Goal: Check status: Check status

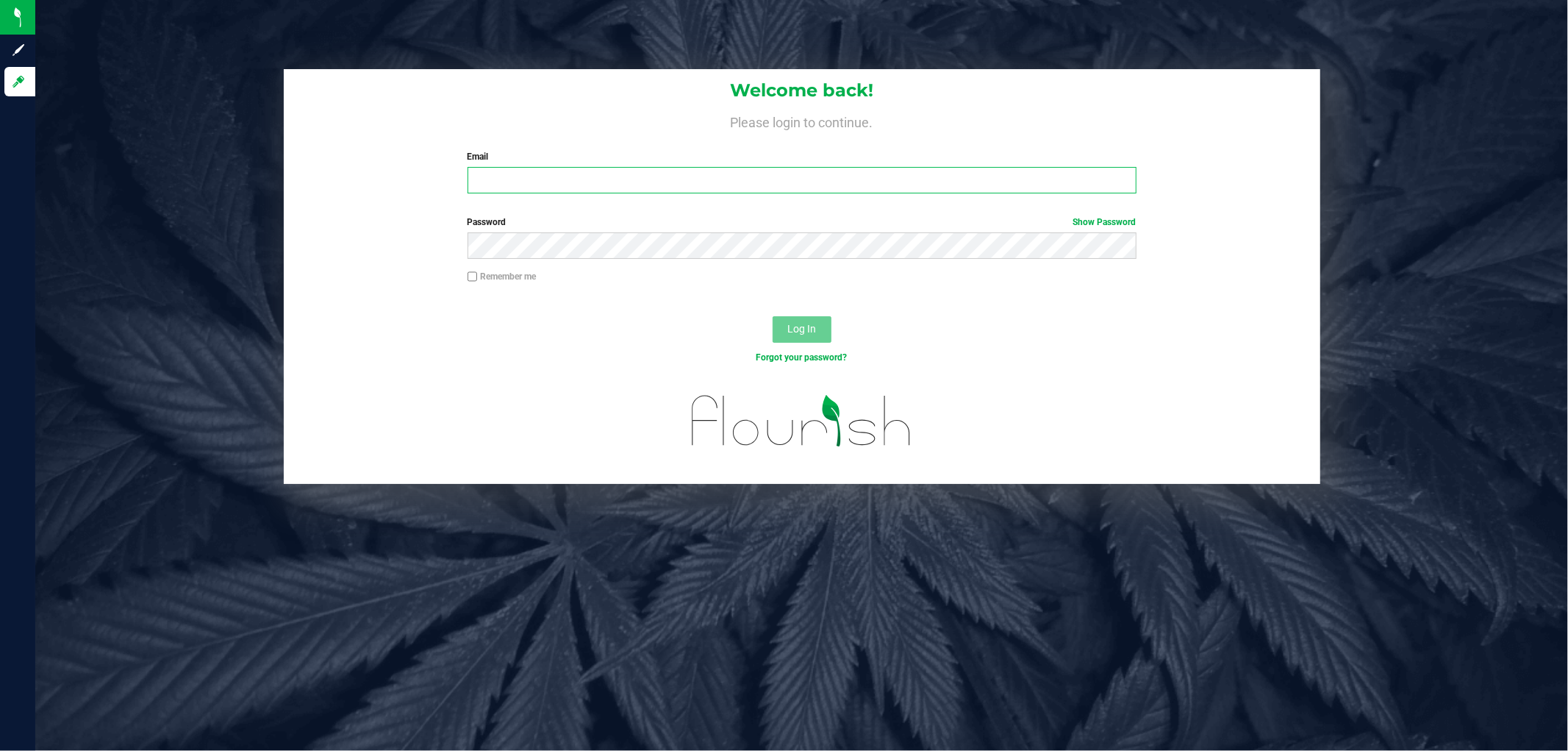
click at [545, 186] on input "Email" at bounding box center [801, 180] width 669 height 26
type input "[EMAIL_ADDRESS][DOMAIN_NAME]"
click at [772, 316] on button "Log In" at bounding box center [801, 328] width 59 height 26
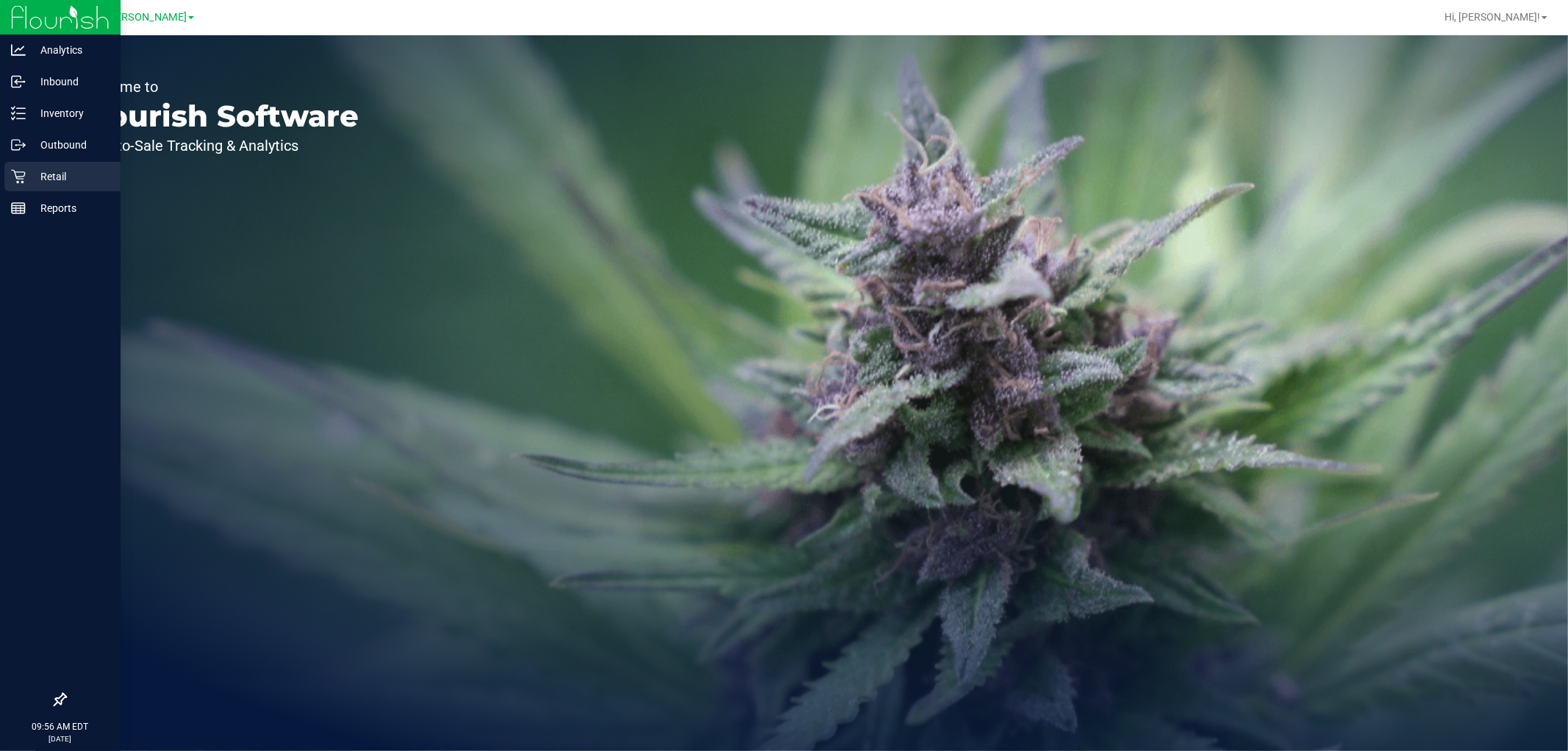
click at [44, 180] on p "Retail" at bounding box center [70, 177] width 88 height 17
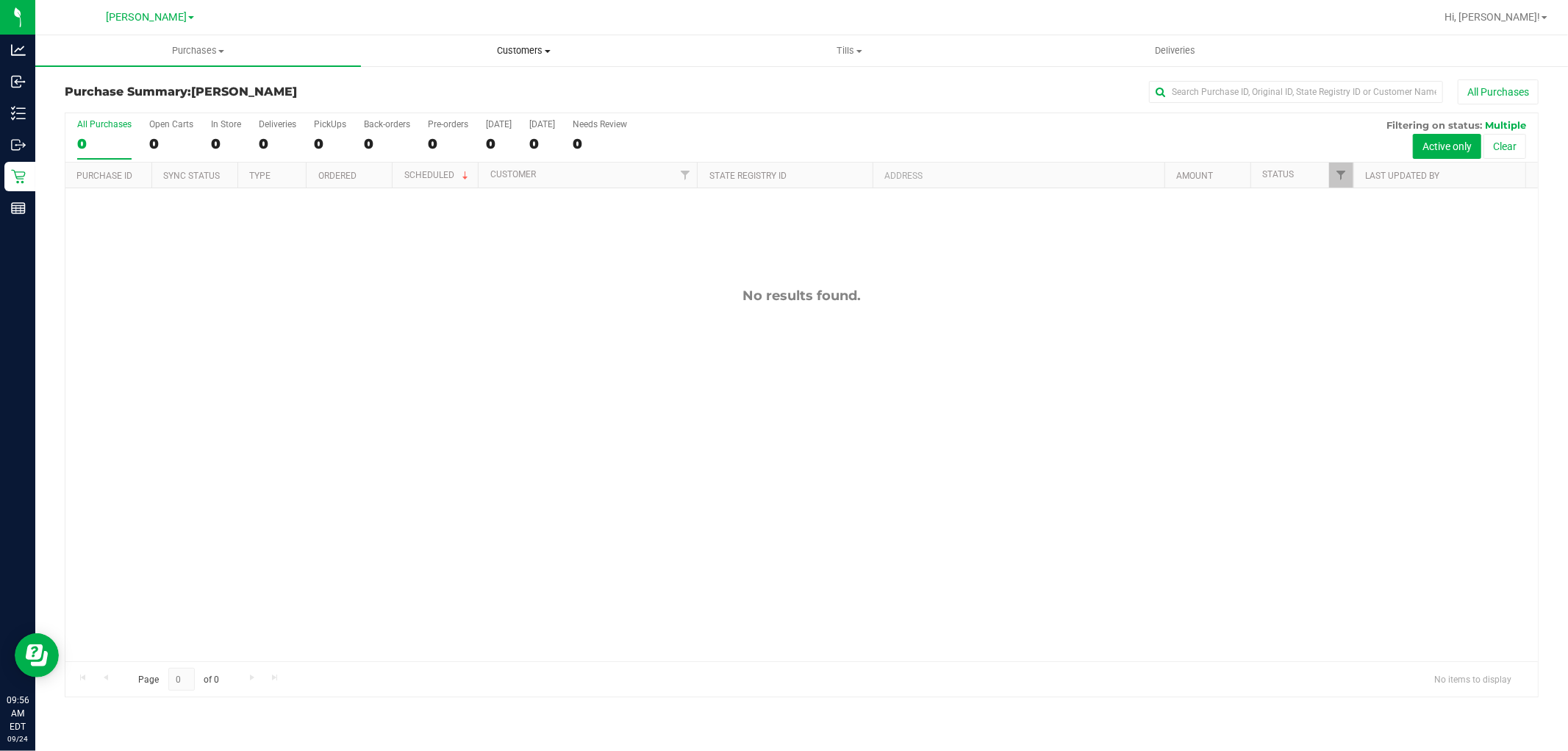
click at [511, 52] on span "Customers" at bounding box center [524, 51] width 324 height 14
click at [503, 88] on li "All customers" at bounding box center [523, 89] width 325 height 17
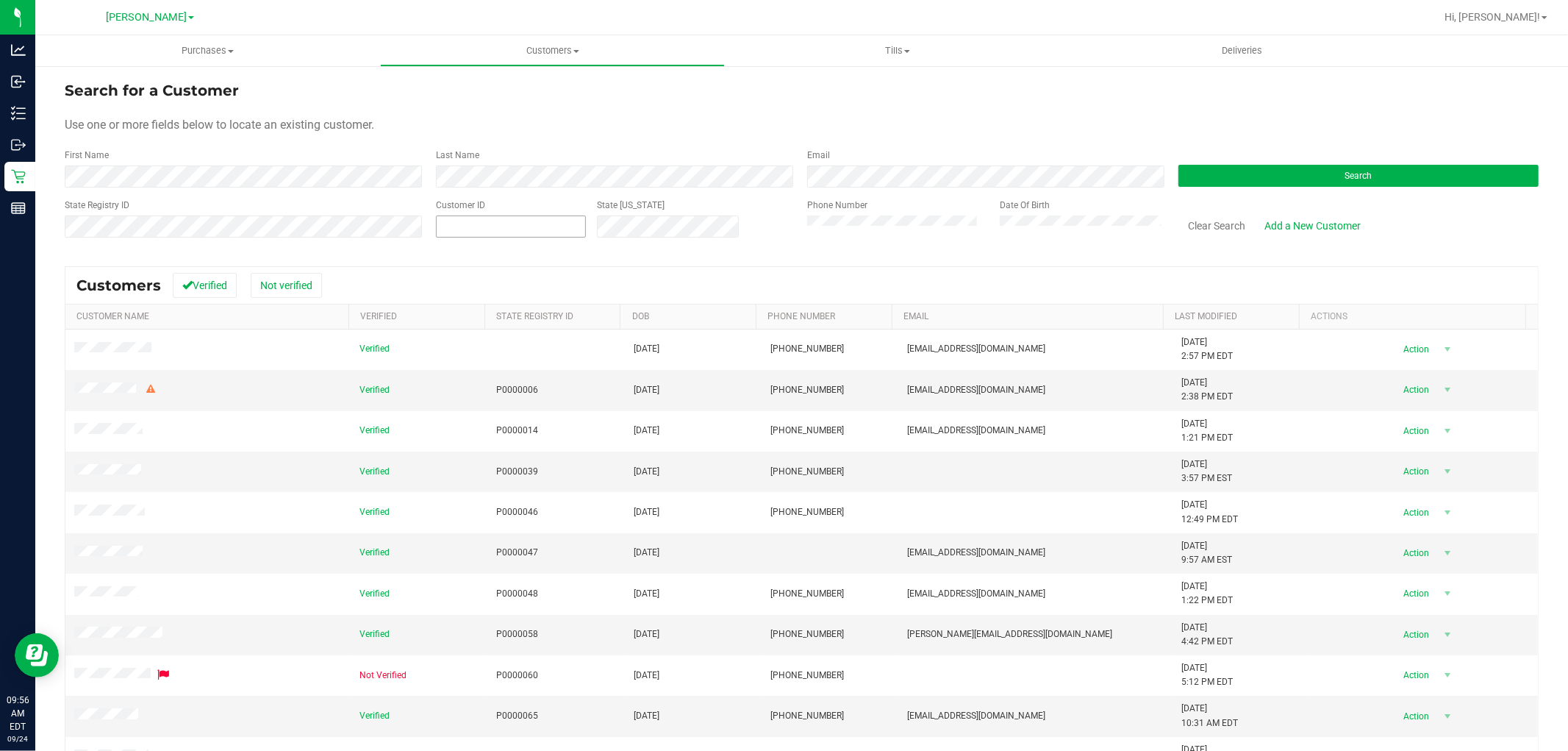
click at [458, 226] on span at bounding box center [511, 226] width 150 height 22
paste input "1540821"
type input "1540821"
click at [1364, 163] on div "Search" at bounding box center [1353, 168] width 372 height 39
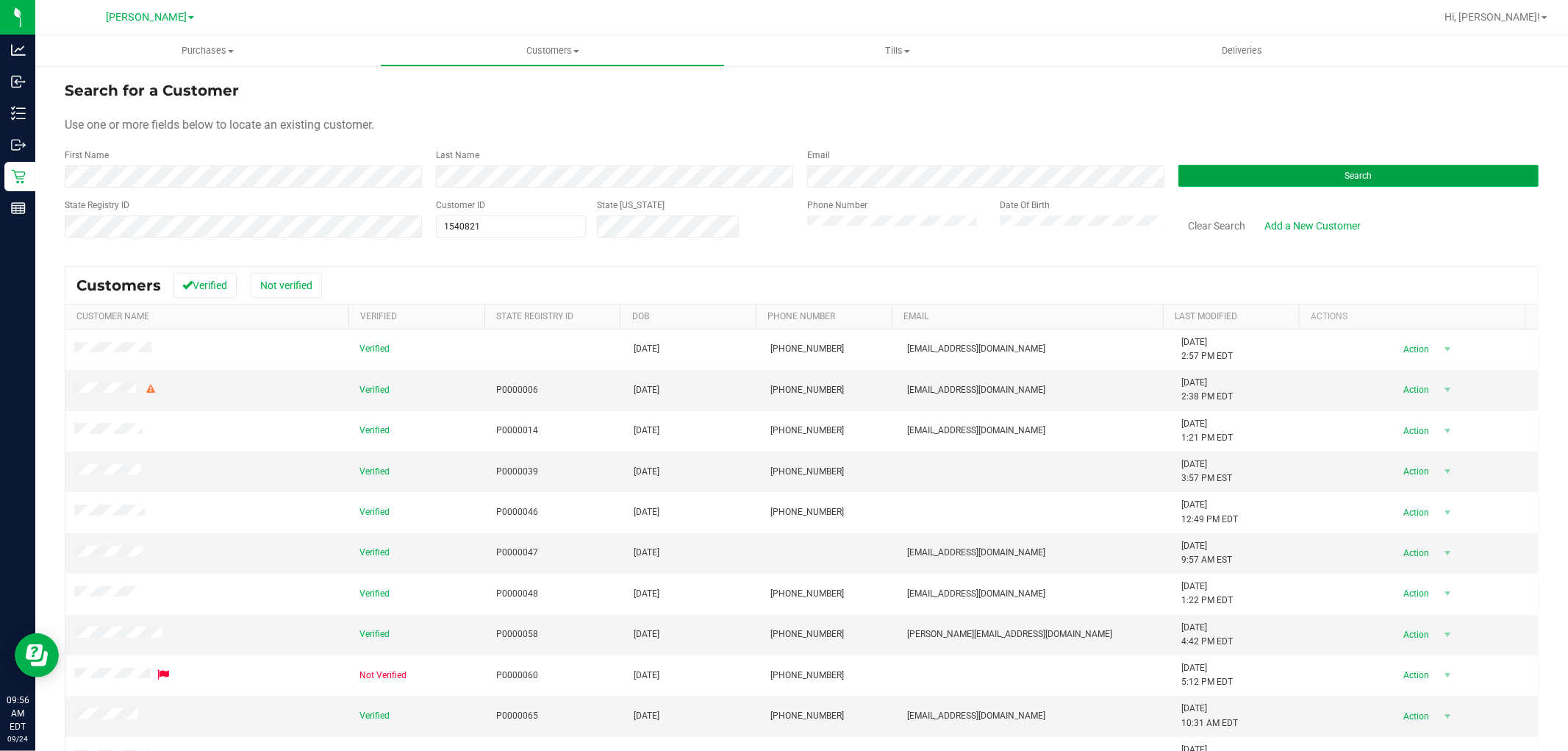
click at [1368, 178] on button "Search" at bounding box center [1358, 176] width 360 height 22
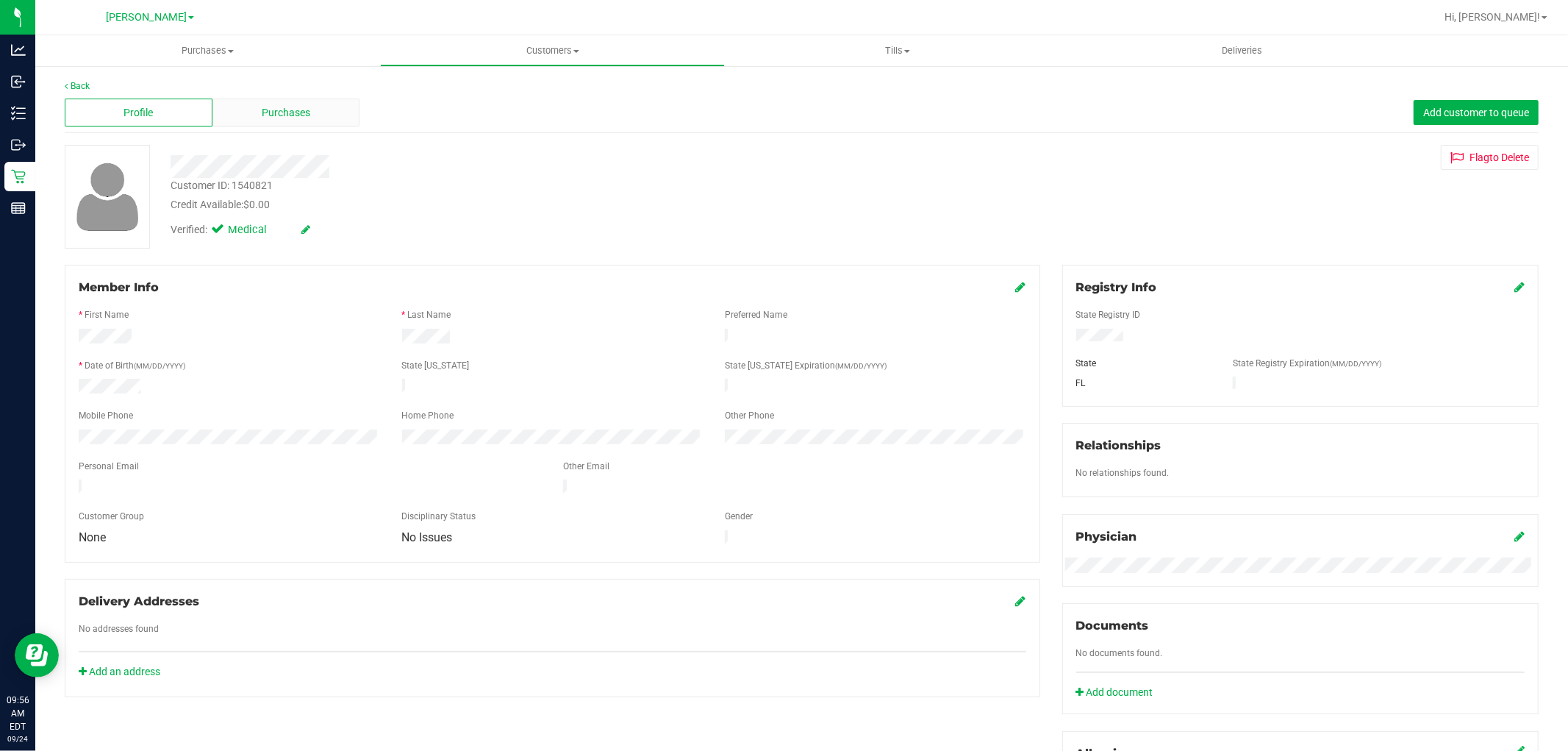
click at [289, 112] on span "Purchases" at bounding box center [286, 113] width 48 height 15
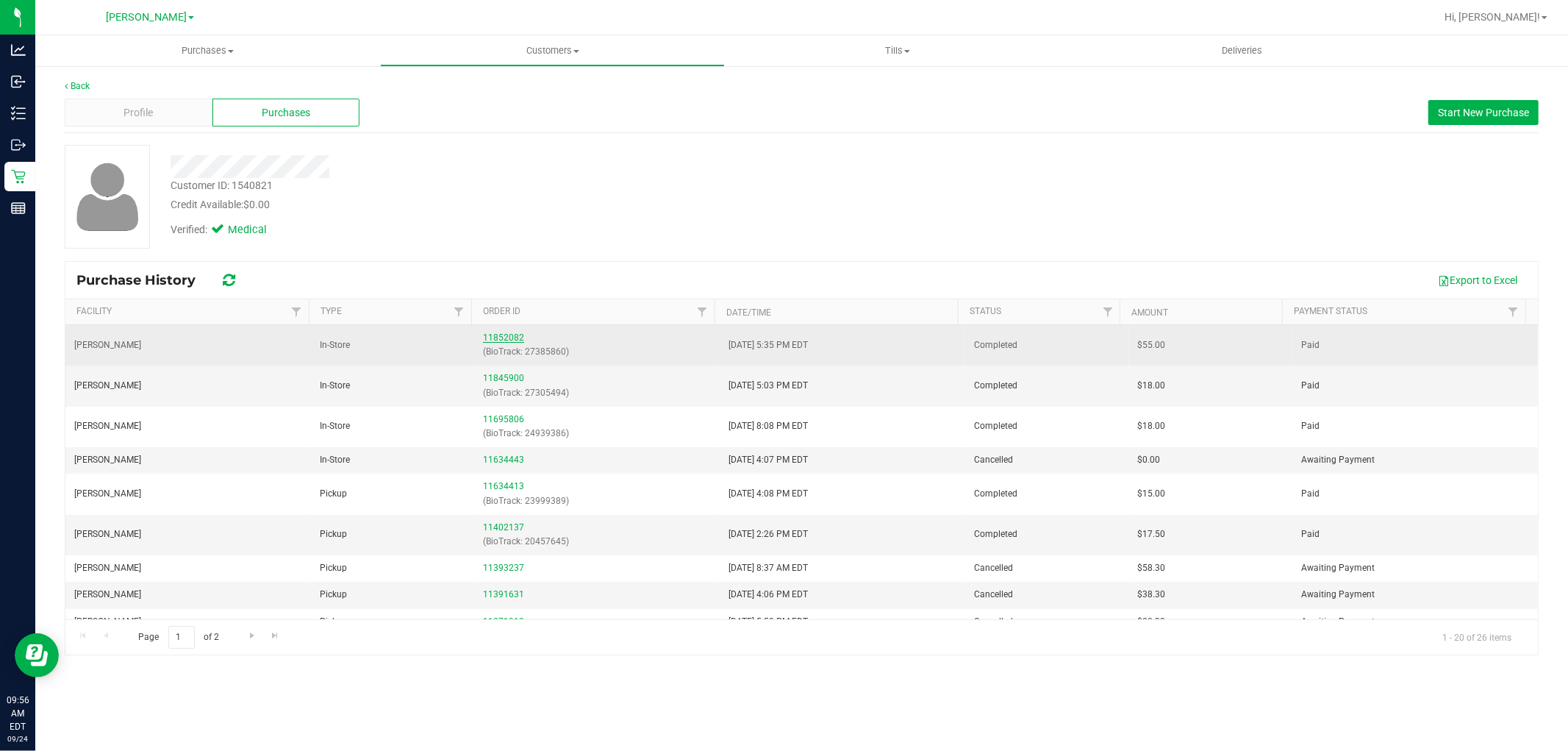
click at [496, 335] on link "11852082" at bounding box center [503, 337] width 42 height 11
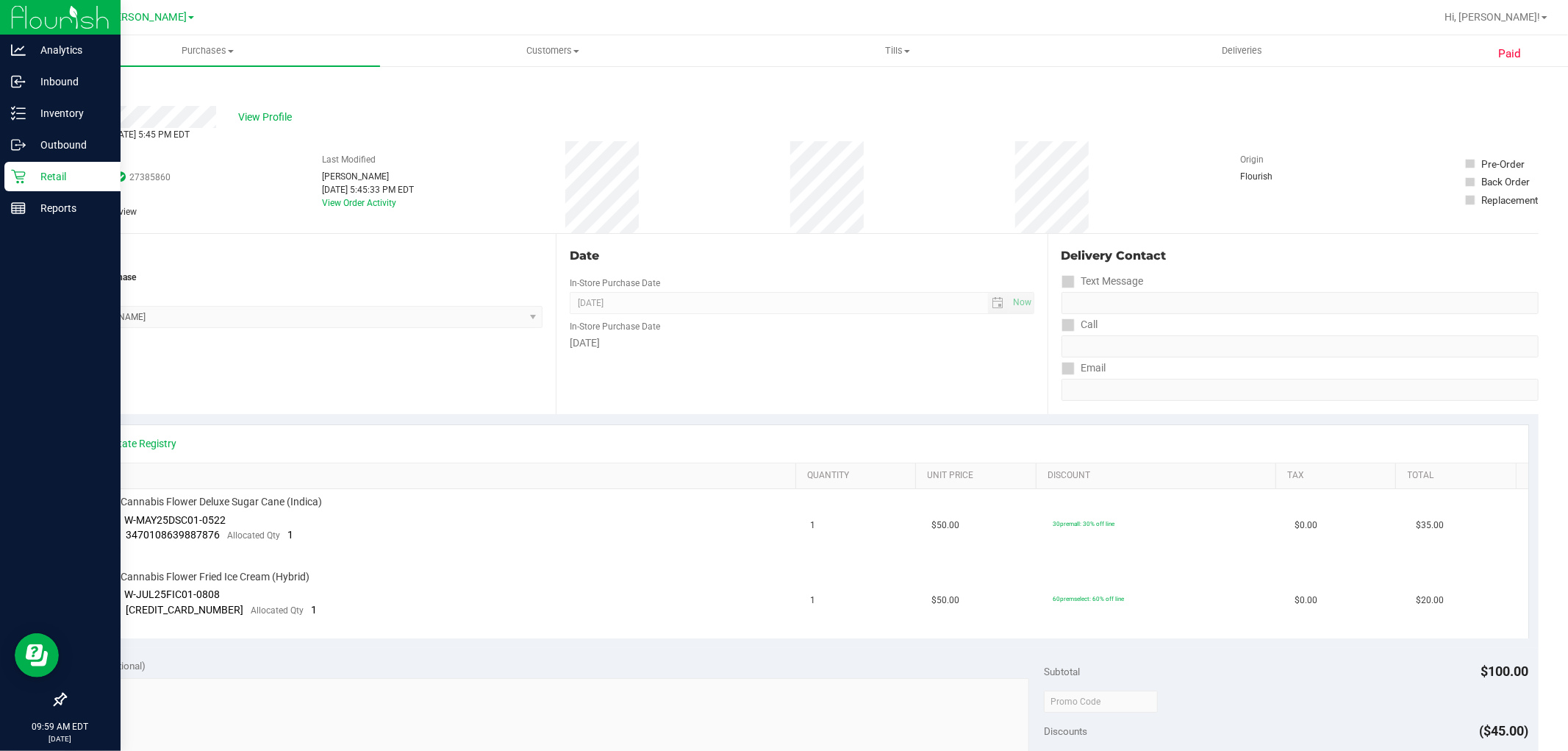
click at [16, 178] on icon at bounding box center [17, 177] width 14 height 14
